Goal: Task Accomplishment & Management: Complete application form

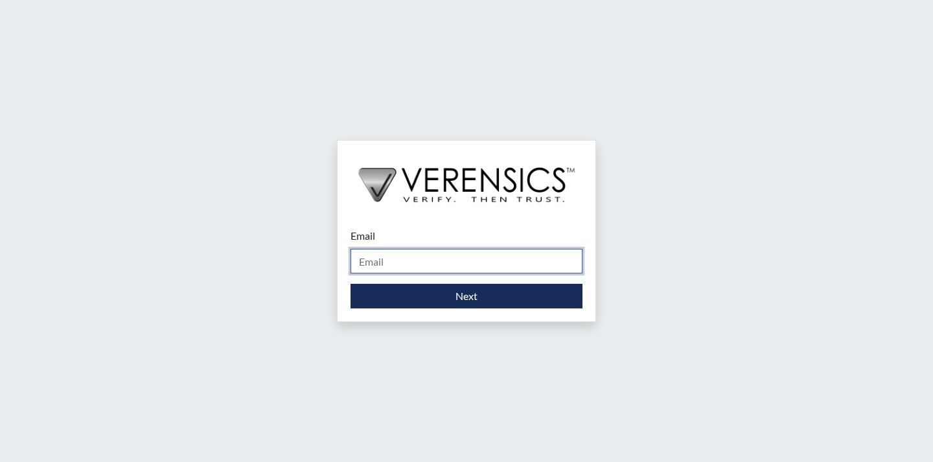
click at [507, 255] on input "Email" at bounding box center [467, 261] width 232 height 25
type input "[EMAIL_ADDRESS][PERSON_NAME][DOMAIN_NAME]"
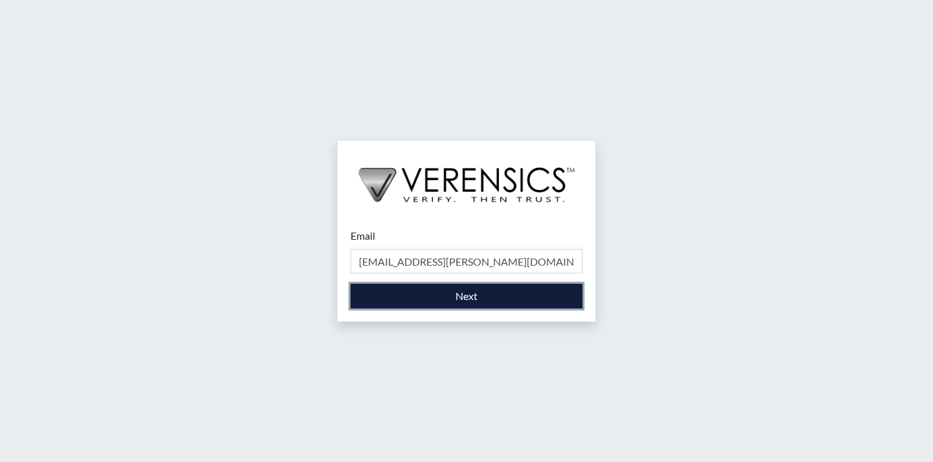
click at [495, 294] on button "Next" at bounding box center [467, 296] width 232 height 25
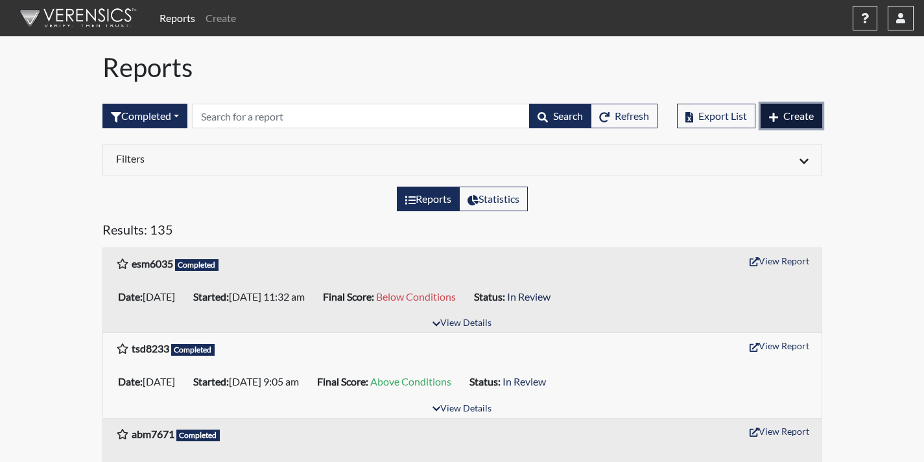
click at [779, 123] on button "Create" at bounding box center [791, 116] width 62 height 25
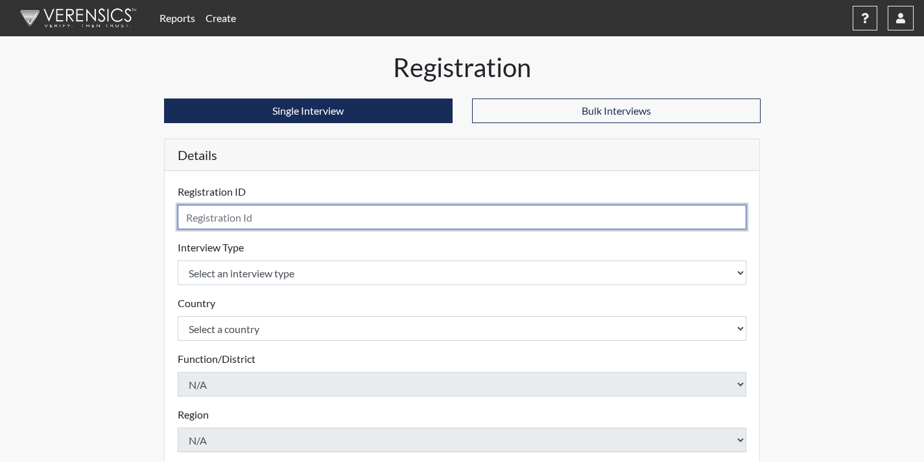
click at [569, 214] on input "text" at bounding box center [462, 217] width 569 height 25
type input "ans3022"
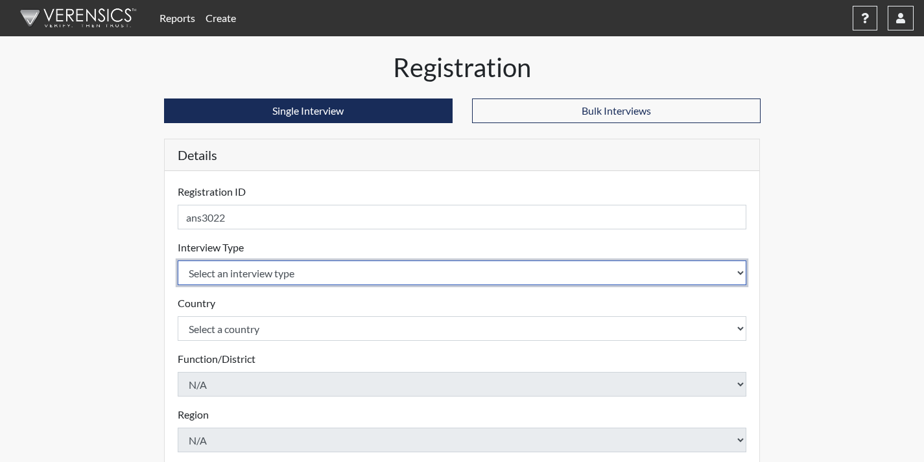
click at [551, 273] on select "Select an interview type Corrections Pre-Employment" at bounding box center [462, 273] width 569 height 25
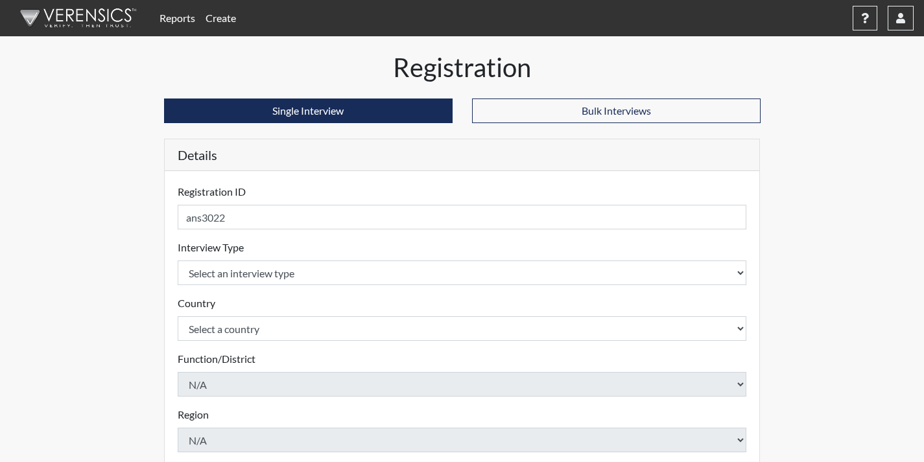
click at [544, 304] on div "Country Select a country [GEOGRAPHIC_DATA] [GEOGRAPHIC_DATA] Please select a co…" at bounding box center [462, 318] width 569 height 45
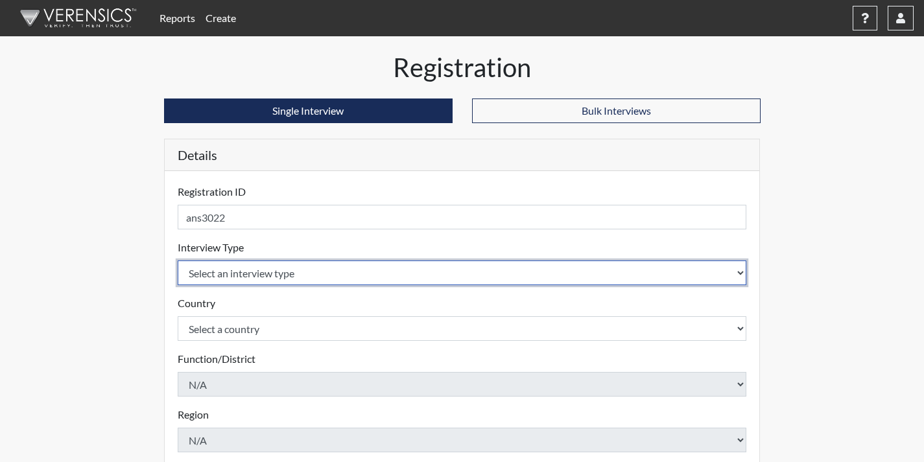
click at [491, 276] on select "Select an interview type Corrections Pre-Employment" at bounding box center [462, 273] width 569 height 25
select select "ff733e93-e1bf-11ea-9c9f-0eff0cf7eb8f"
click at [178, 261] on select "Select an interview type Corrections Pre-Employment" at bounding box center [462, 273] width 569 height 25
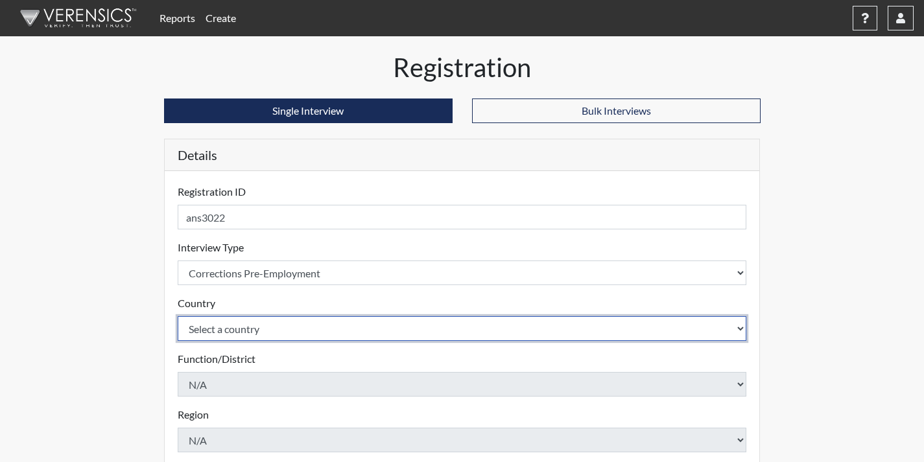
click at [480, 335] on select "Select a country [GEOGRAPHIC_DATA] [GEOGRAPHIC_DATA]" at bounding box center [462, 328] width 569 height 25
select select "united-states-of-[GEOGRAPHIC_DATA]"
click at [178, 316] on select "Select a country [GEOGRAPHIC_DATA] [GEOGRAPHIC_DATA]" at bounding box center [462, 328] width 569 height 25
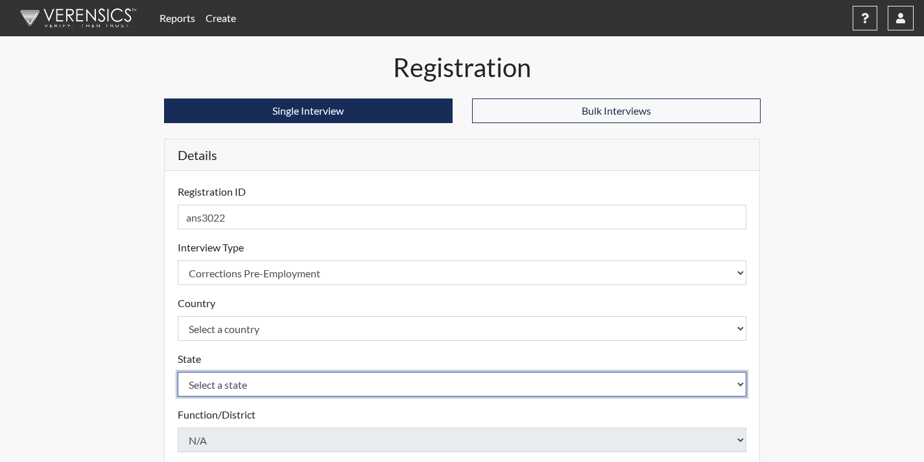
click at [459, 382] on select "Select a state [US_STATE] [US_STATE] [US_STATE] [US_STATE] [US_STATE] [US_STATE…" at bounding box center [462, 384] width 569 height 25
select select "GA"
click at [178, 372] on select "Select a state [US_STATE] [US_STATE] [US_STATE] [US_STATE] [US_STATE] [US_STATE…" at bounding box center [462, 384] width 569 height 25
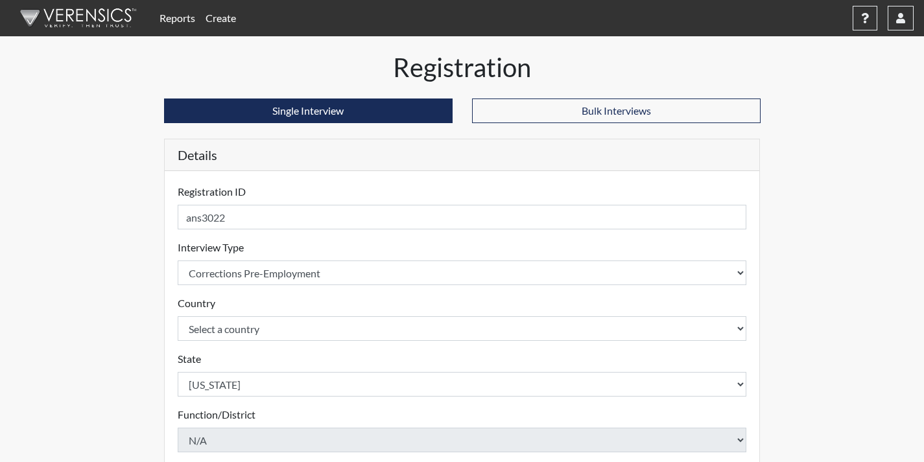
click at [111, 327] on div "Registration Single Interview Bulk Interviews Details Registration ID ans3022 P…" at bounding box center [462, 418] width 739 height 733
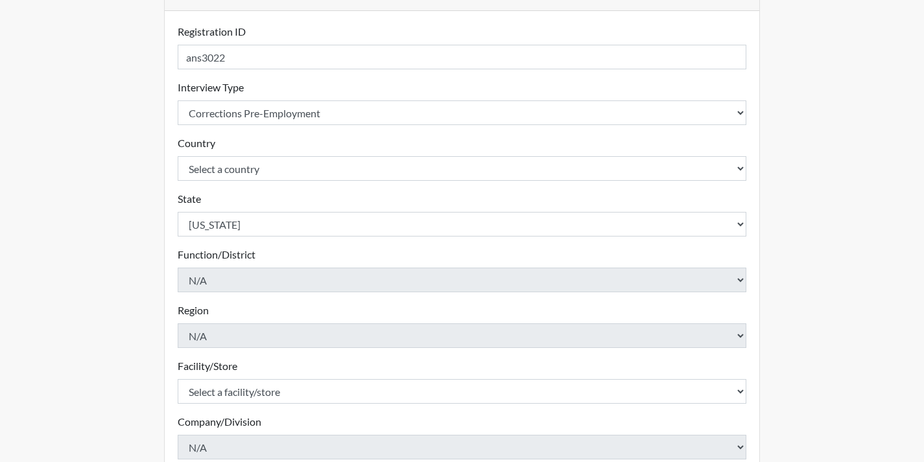
scroll to position [194, 0]
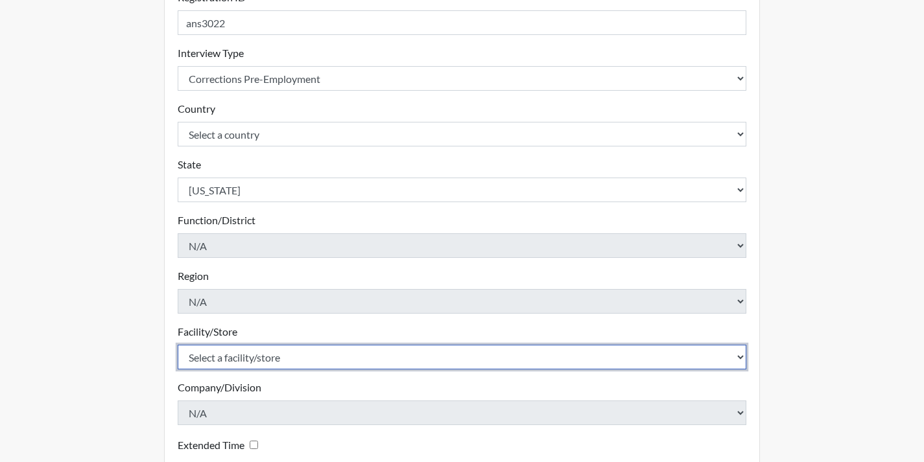
click at [301, 359] on select "Select a facility/store Coastal SP" at bounding box center [462, 357] width 569 height 25
select select "1ca32380-6dc3-48c7-adf5-9eb7d7284c70"
click at [178, 345] on select "Select a facility/store Coastal SP" at bounding box center [462, 357] width 569 height 25
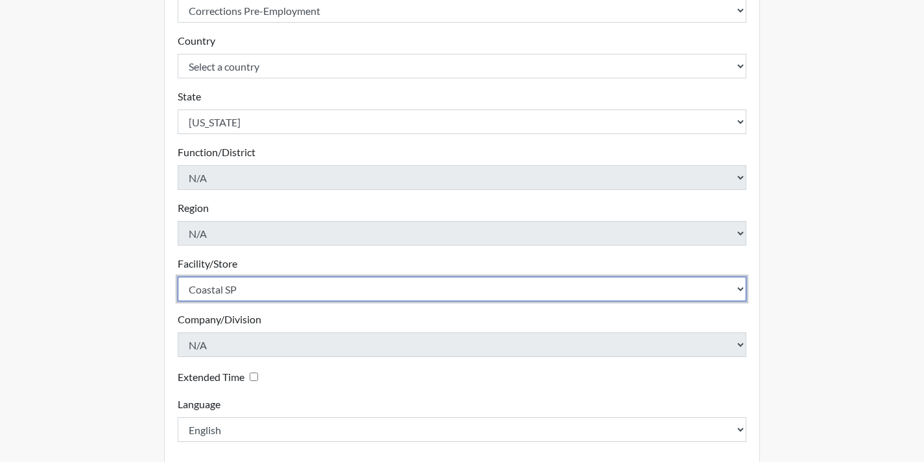
scroll to position [323, 0]
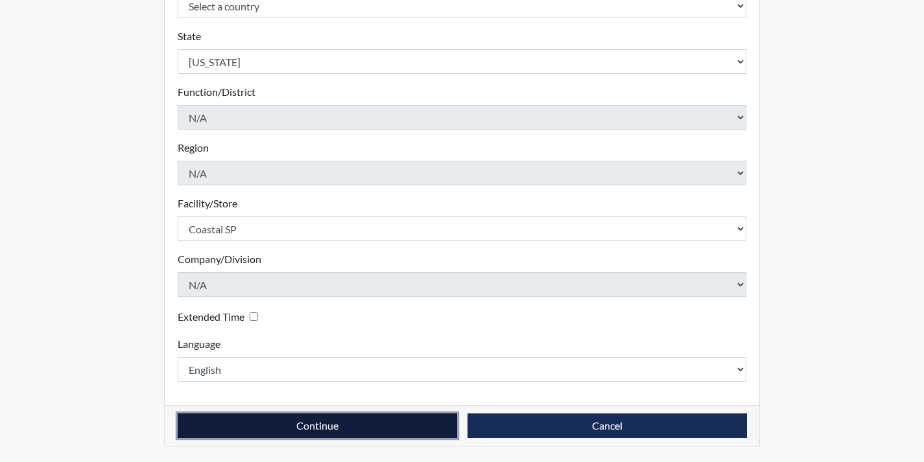
click at [347, 419] on button "Continue" at bounding box center [317, 426] width 279 height 25
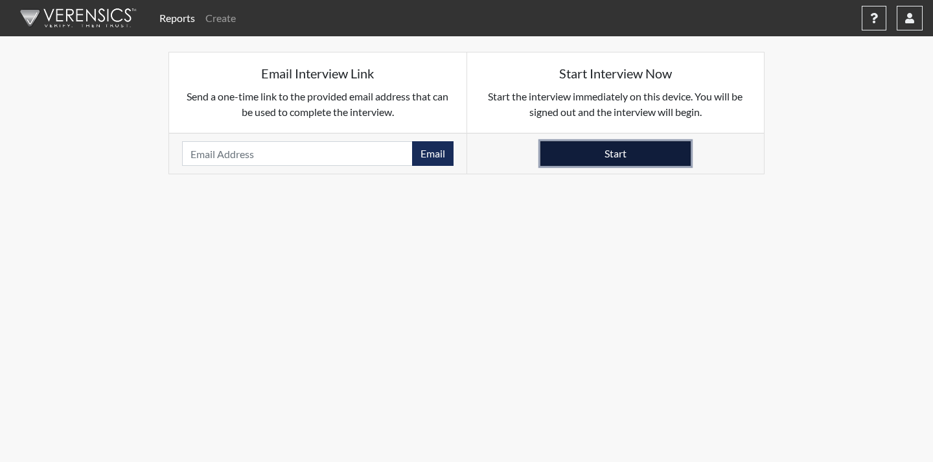
click at [601, 155] on button "Start" at bounding box center [616, 153] width 150 height 25
